Goal: Transaction & Acquisition: Download file/media

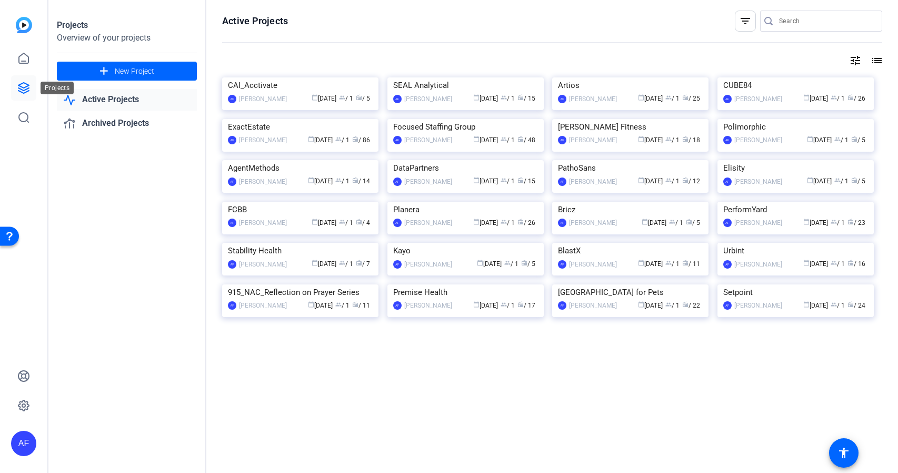
click at [25, 92] on icon at bounding box center [23, 88] width 11 height 11
click at [797, 17] on input "Search" at bounding box center [826, 21] width 95 height 13
paste input "CS892_Artios_Infrascale_Michael [PERSON_NAME]"
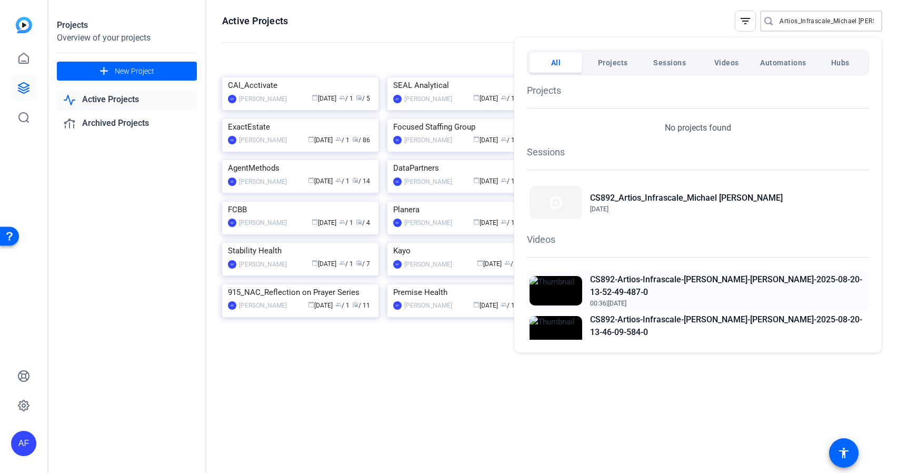
type input "CS892_Artios_Infrascale_Michael [PERSON_NAME]"
click at [699, 281] on h2 "CS892-Artios-Infrascale-[PERSON_NAME]-[PERSON_NAME]-2025-08-20-13-52-49-487-0" at bounding box center [728, 285] width 276 height 25
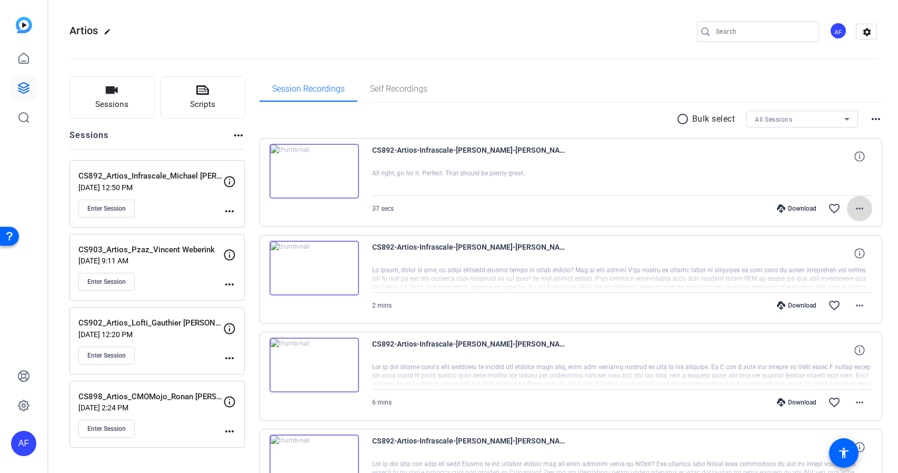
click at [862, 209] on mat-icon "more_horiz" at bounding box center [859, 208] width 13 height 13
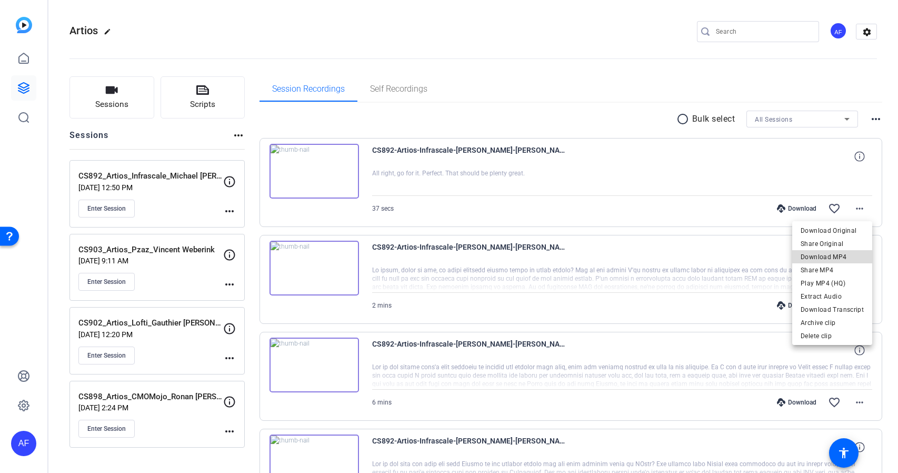
click at [846, 256] on span "Download MP4" at bounding box center [831, 256] width 63 height 13
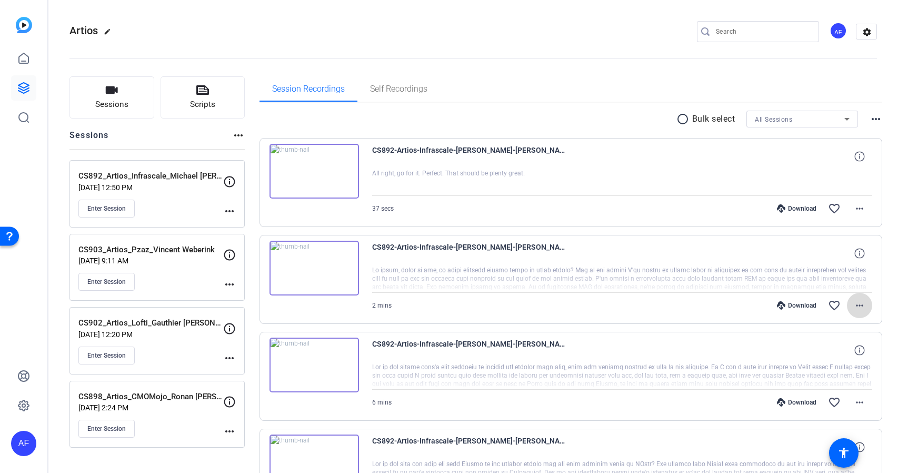
click at [859, 306] on mat-icon "more_horiz" at bounding box center [859, 305] width 13 height 13
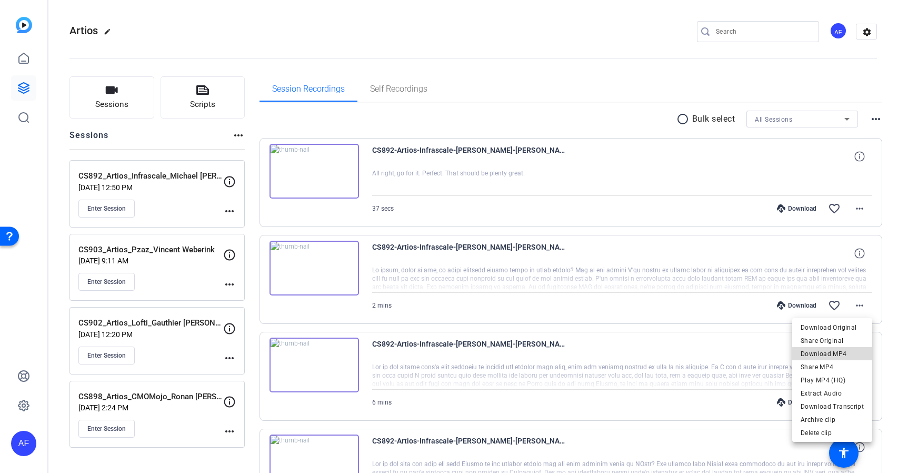
click at [844, 355] on span "Download MP4" at bounding box center [831, 353] width 63 height 13
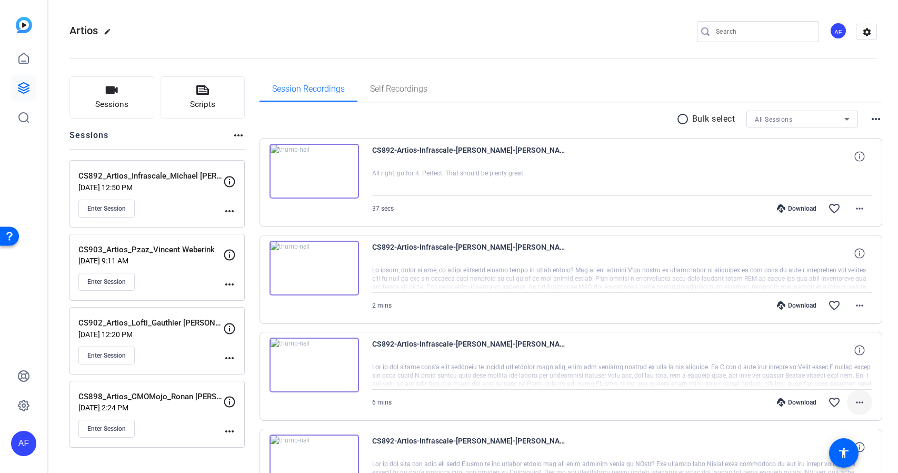
click at [863, 403] on mat-icon "more_horiz" at bounding box center [859, 402] width 13 height 13
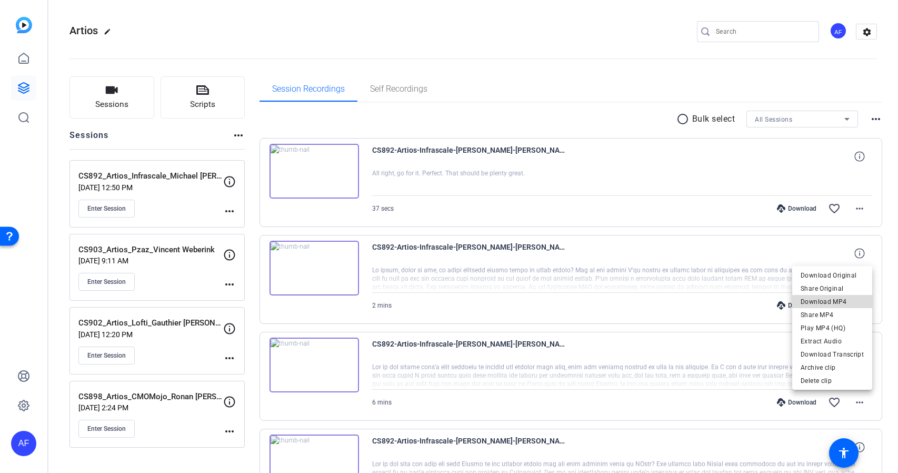
click at [843, 303] on span "Download MP4" at bounding box center [831, 301] width 63 height 13
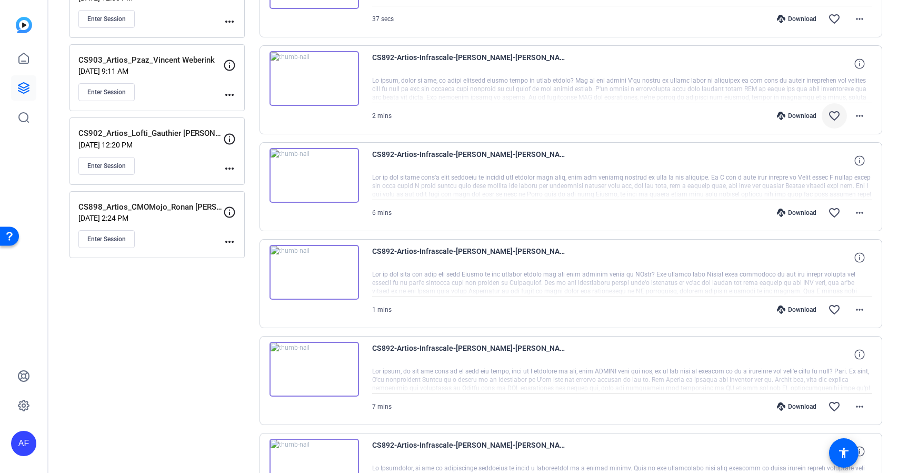
scroll to position [379, 0]
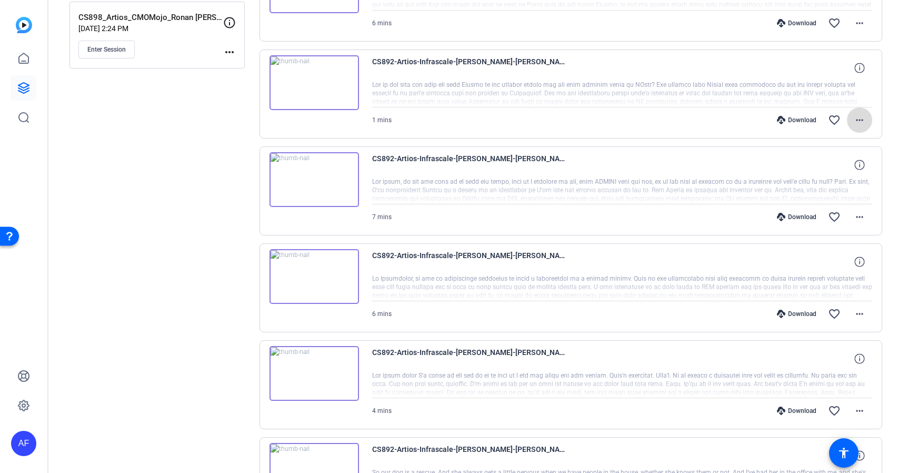
click at [859, 118] on mat-icon "more_horiz" at bounding box center [859, 120] width 13 height 13
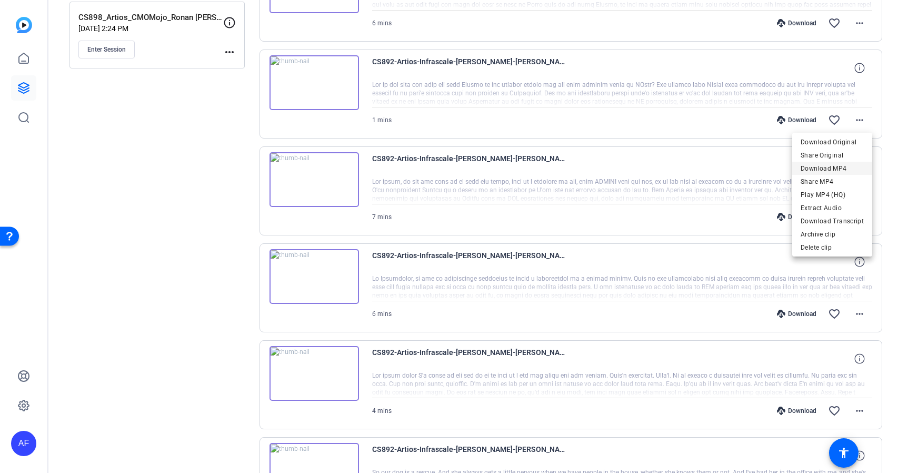
click at [844, 171] on span "Download MP4" at bounding box center [831, 168] width 63 height 13
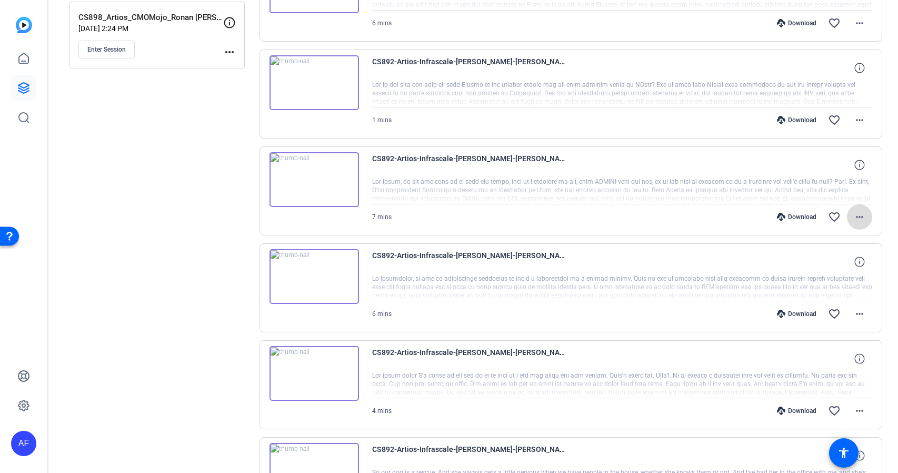
click at [861, 216] on mat-icon "more_horiz" at bounding box center [859, 216] width 13 height 13
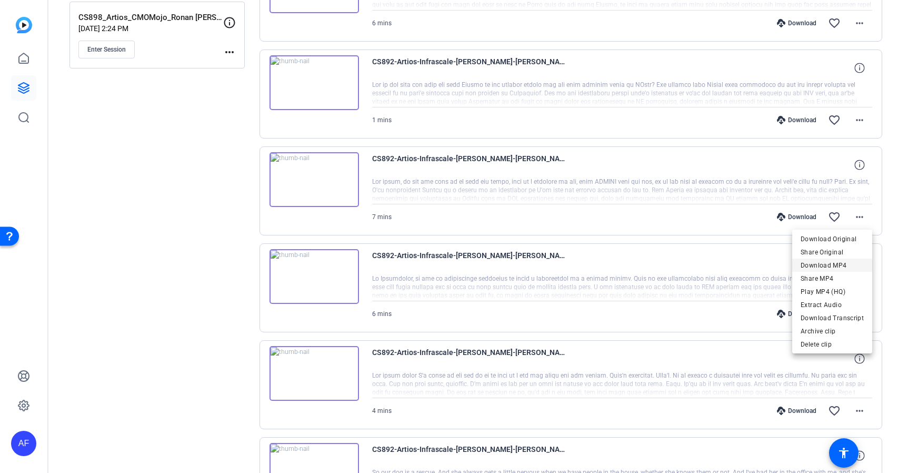
click at [831, 265] on span "Download MP4" at bounding box center [831, 265] width 63 height 13
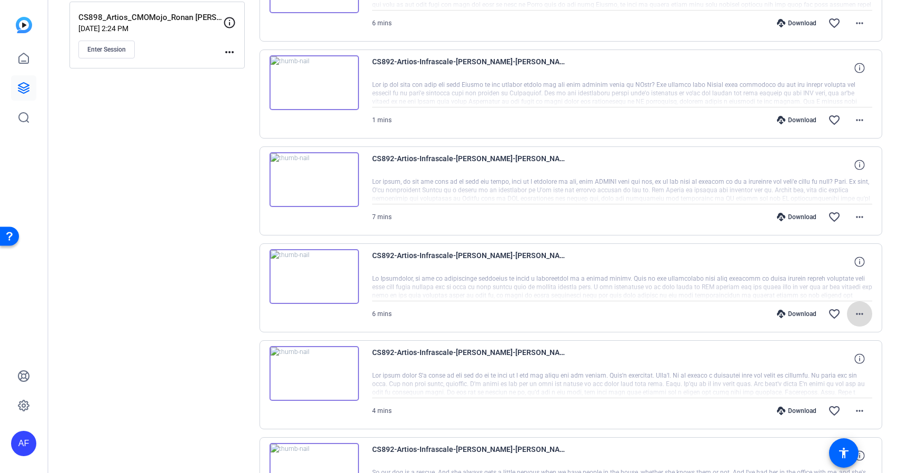
click at [860, 314] on mat-icon "more_horiz" at bounding box center [859, 313] width 13 height 13
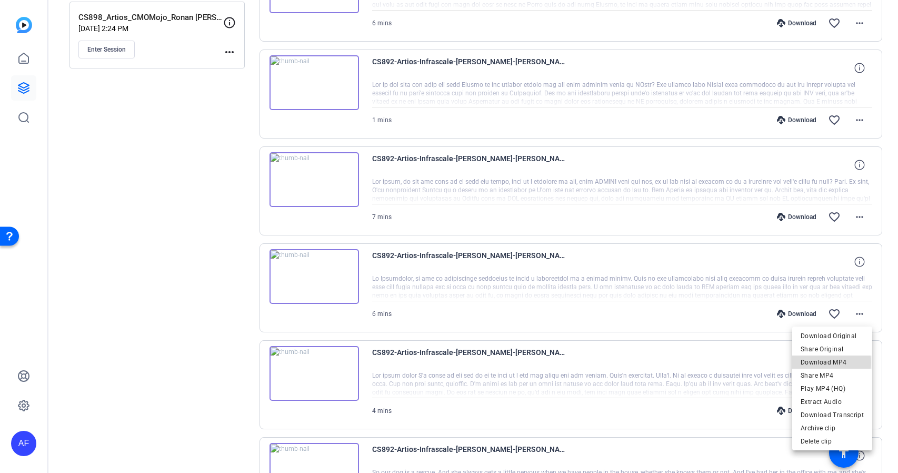
click at [828, 362] on span "Download MP4" at bounding box center [831, 362] width 63 height 13
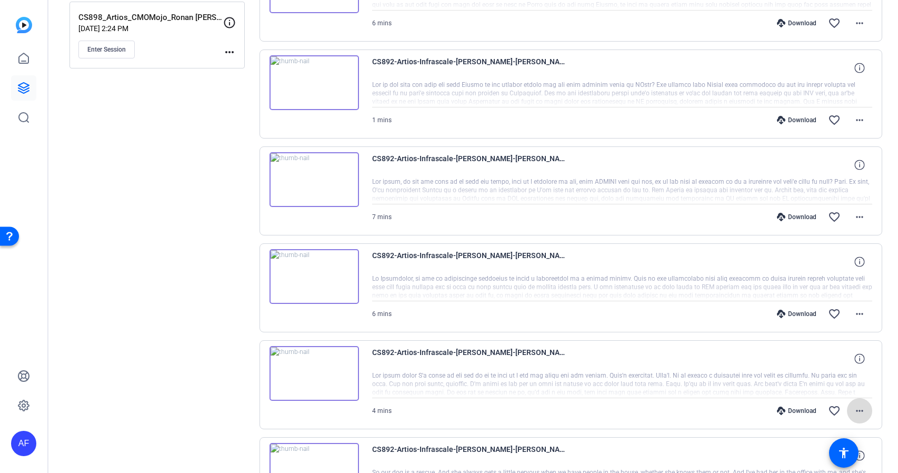
click at [858, 409] on mat-icon "more_horiz" at bounding box center [859, 410] width 13 height 13
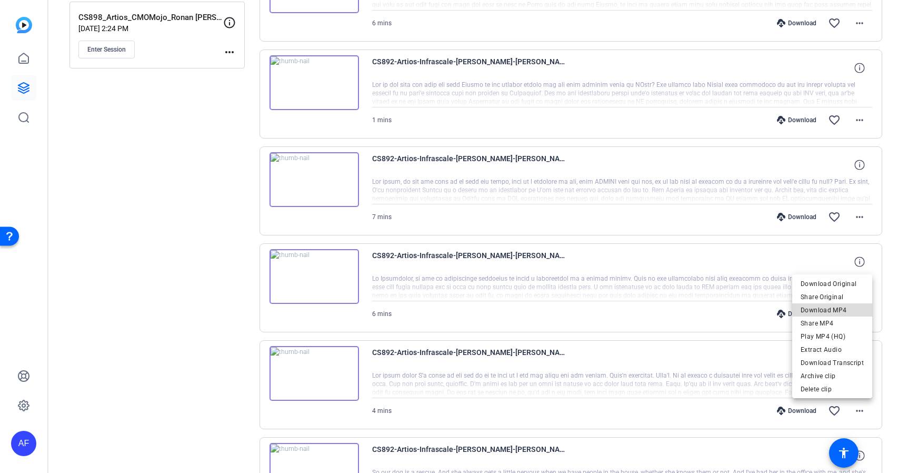
click at [835, 309] on span "Download MP4" at bounding box center [831, 310] width 63 height 13
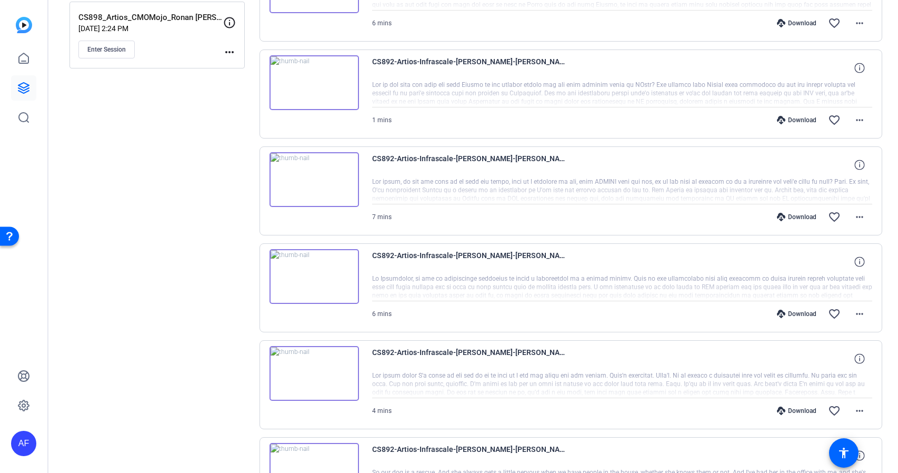
scroll to position [505, 0]
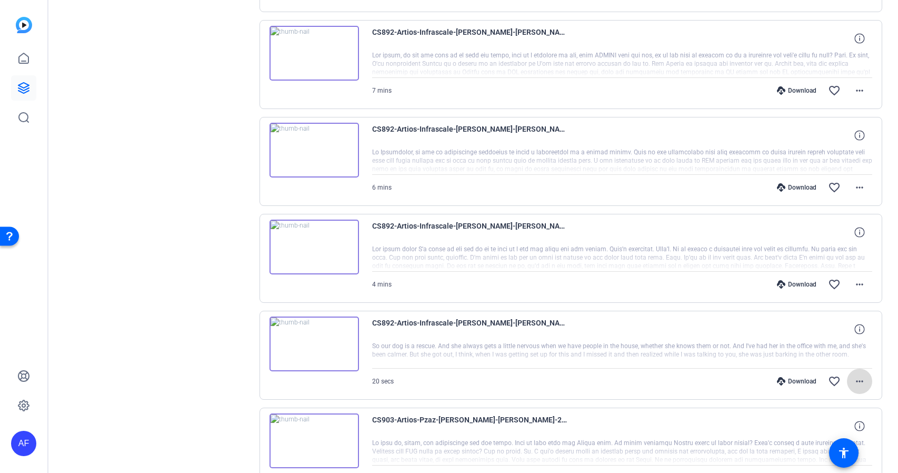
click at [857, 382] on mat-icon "more_horiz" at bounding box center [859, 381] width 13 height 13
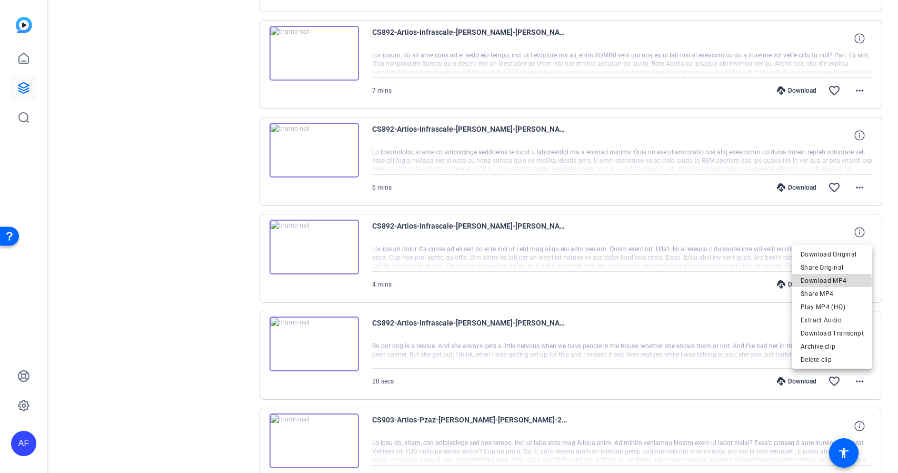
click at [830, 283] on span "Download MP4" at bounding box center [831, 280] width 63 height 13
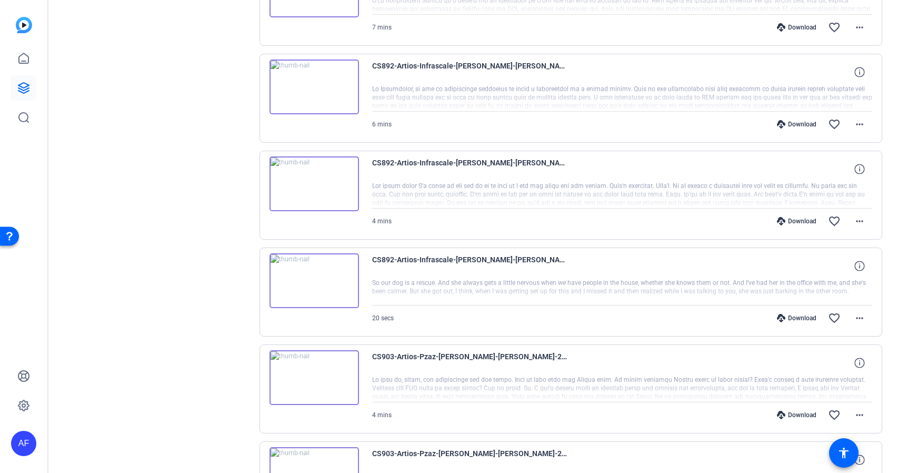
scroll to position [316, 0]
